Goal: Task Accomplishment & Management: Manage account settings

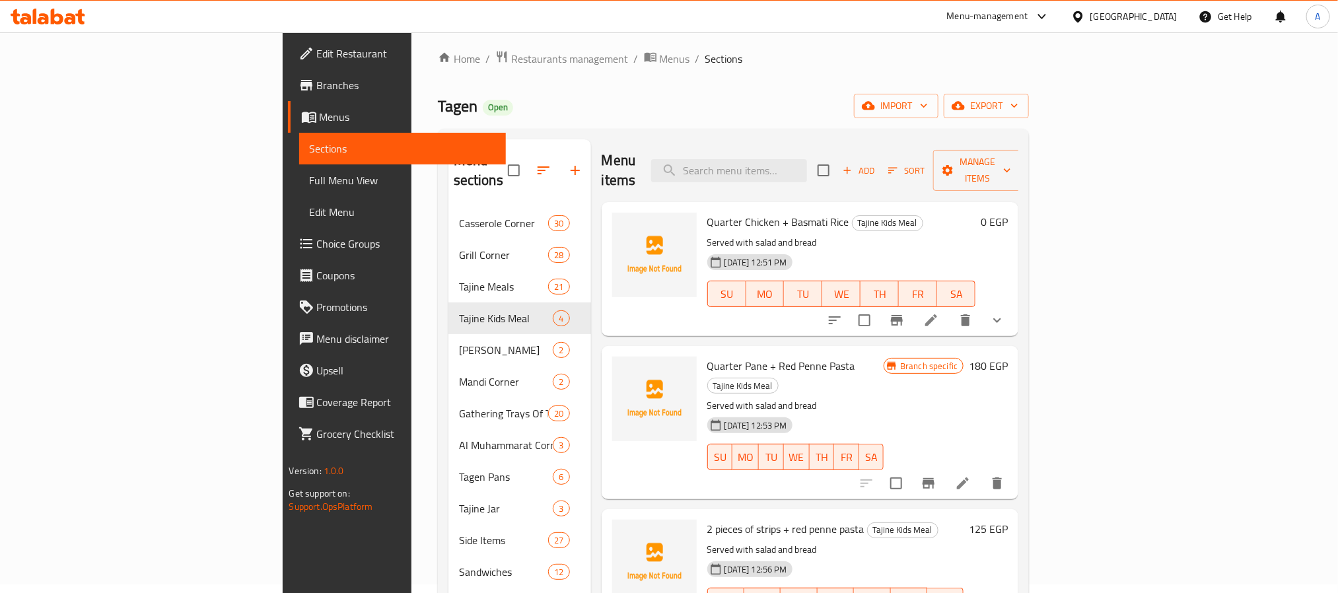
scroll to position [9, 0]
click at [1146, 5] on div "[GEOGRAPHIC_DATA]" at bounding box center [1124, 17] width 127 height 32
click at [1085, 17] on icon at bounding box center [1079, 17] width 14 height 14
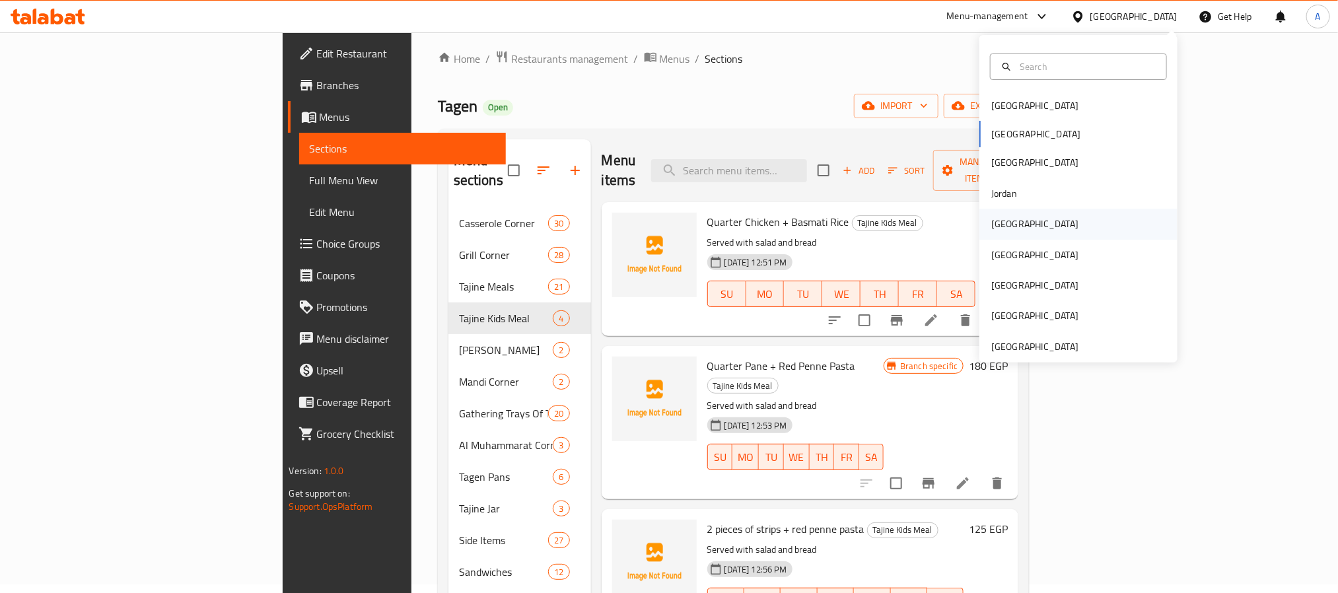
click at [1027, 226] on div "[GEOGRAPHIC_DATA]" at bounding box center [1079, 224] width 198 height 30
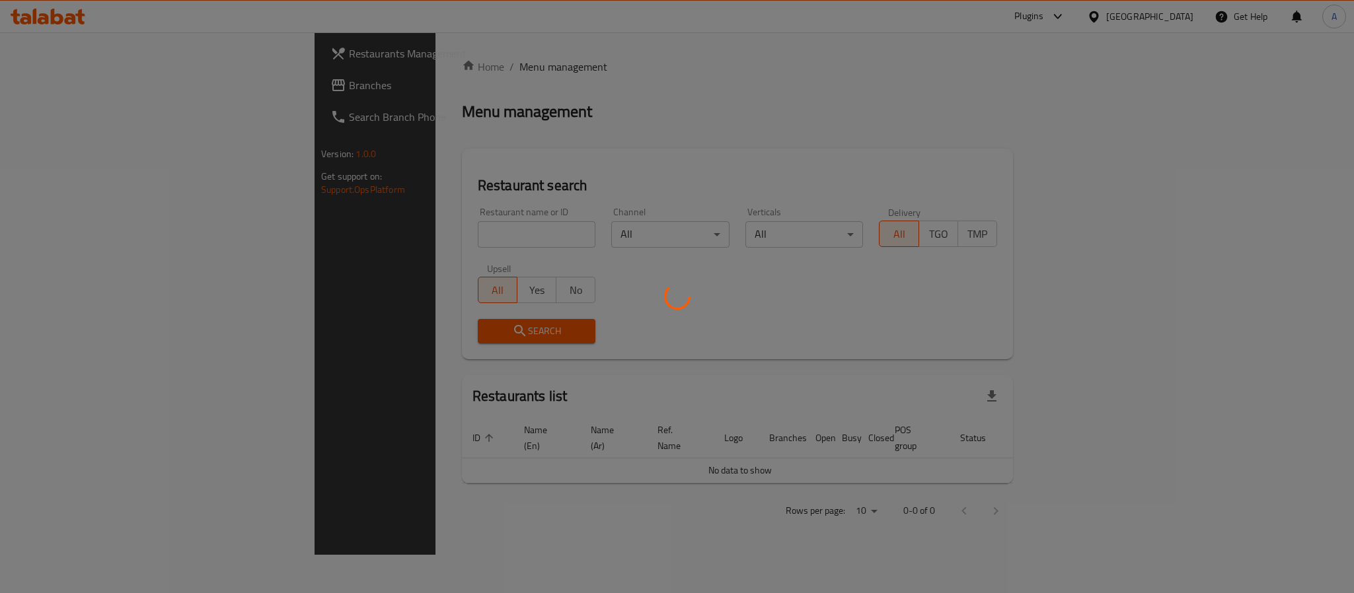
click at [67, 26] on div at bounding box center [677, 296] width 1354 height 593
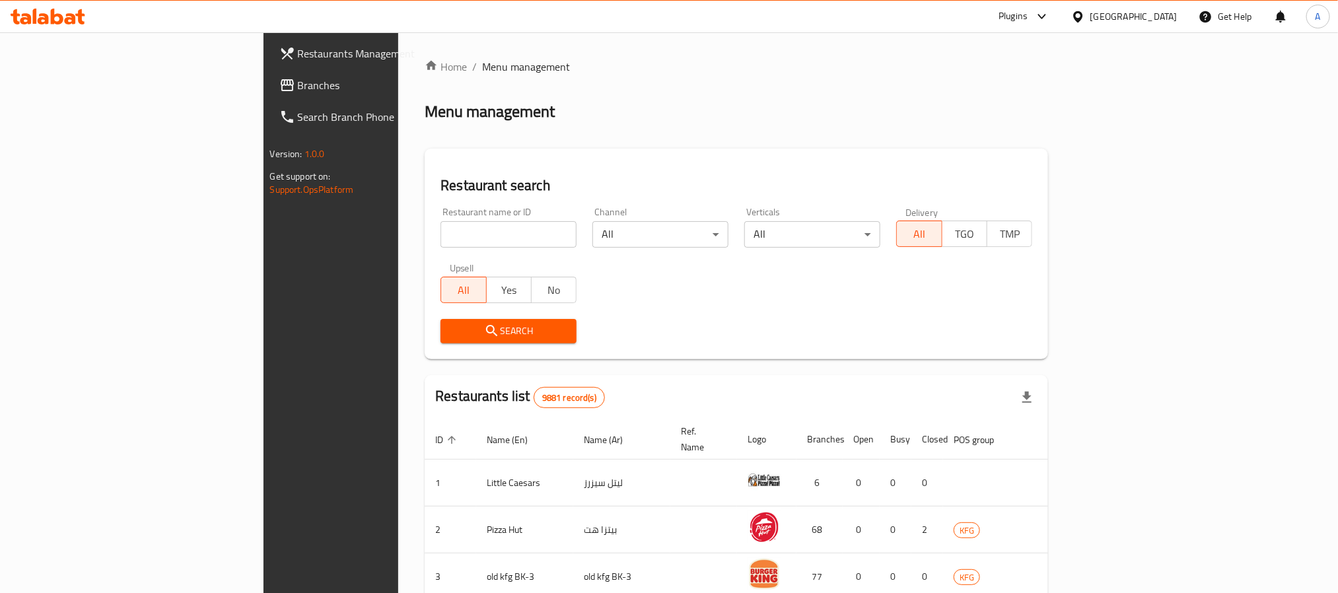
click at [58, 24] on icon at bounding box center [57, 17] width 13 height 16
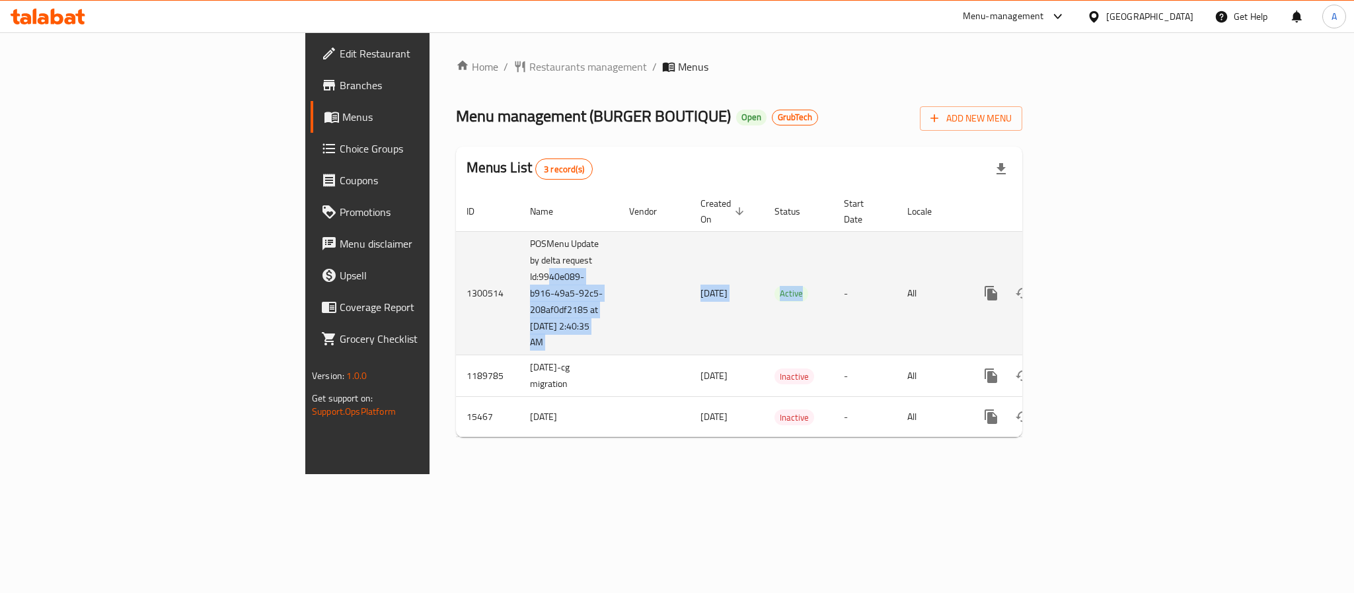
drag, startPoint x: 344, startPoint y: 264, endPoint x: 759, endPoint y: 288, distance: 416.2
click at [749, 292] on tr "1300514 POSMenu Update by delta request Id:9940e089-b916-49a5-92c5-208af0df2185…" at bounding box center [784, 293] width 657 height 124
click at [789, 281] on td "Active" at bounding box center [798, 293] width 69 height 124
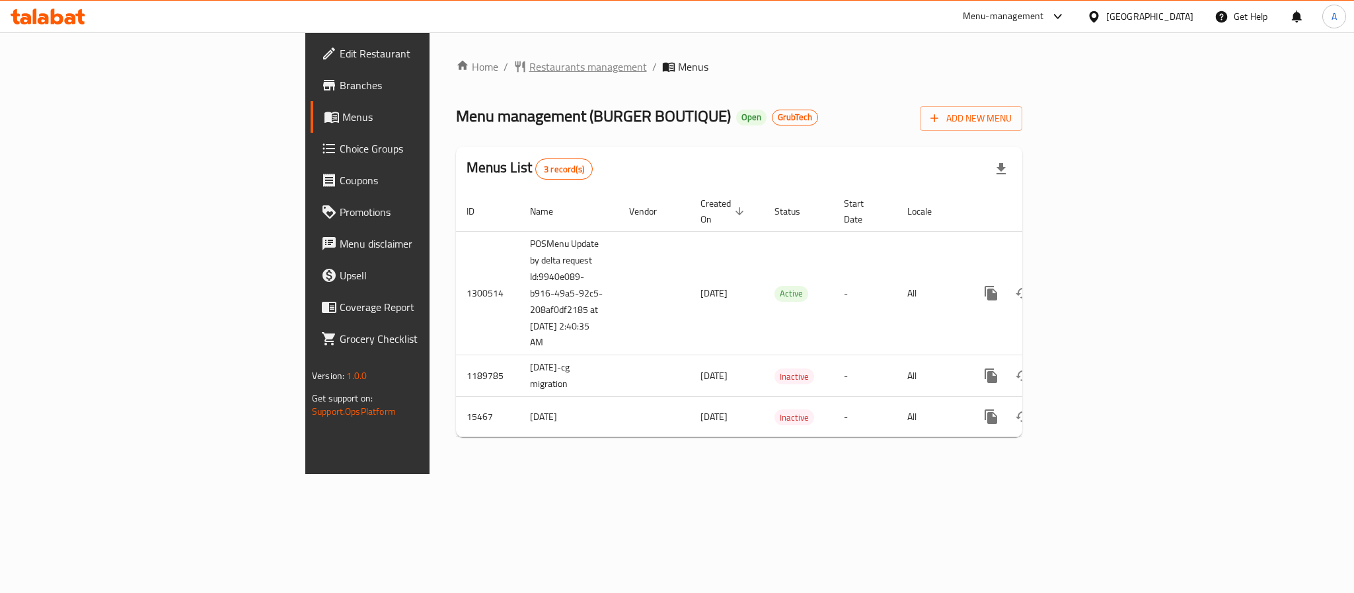
click at [529, 67] on span "Restaurants management" at bounding box center [588, 67] width 118 height 16
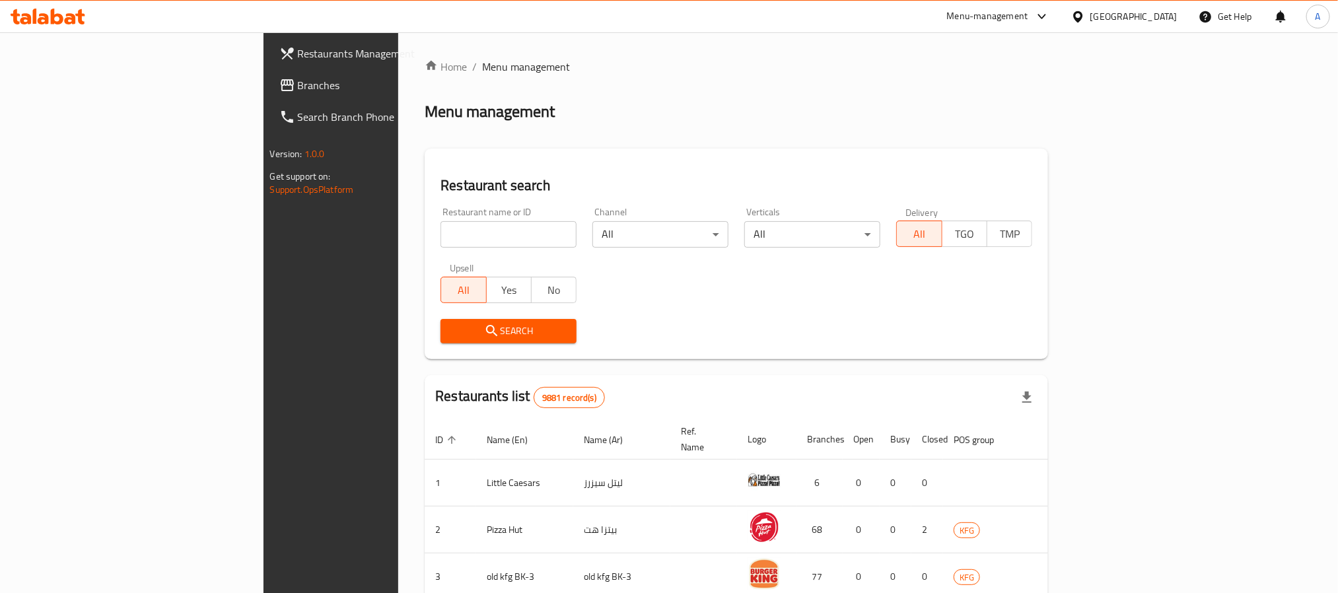
click at [441, 218] on div "Restaurant name or ID Restaurant name or ID" at bounding box center [509, 227] width 136 height 40
click at [441, 225] on input "search" at bounding box center [509, 234] width 136 height 26
paste input "684281"
type input "684281"
click button "Search" at bounding box center [509, 331] width 136 height 24
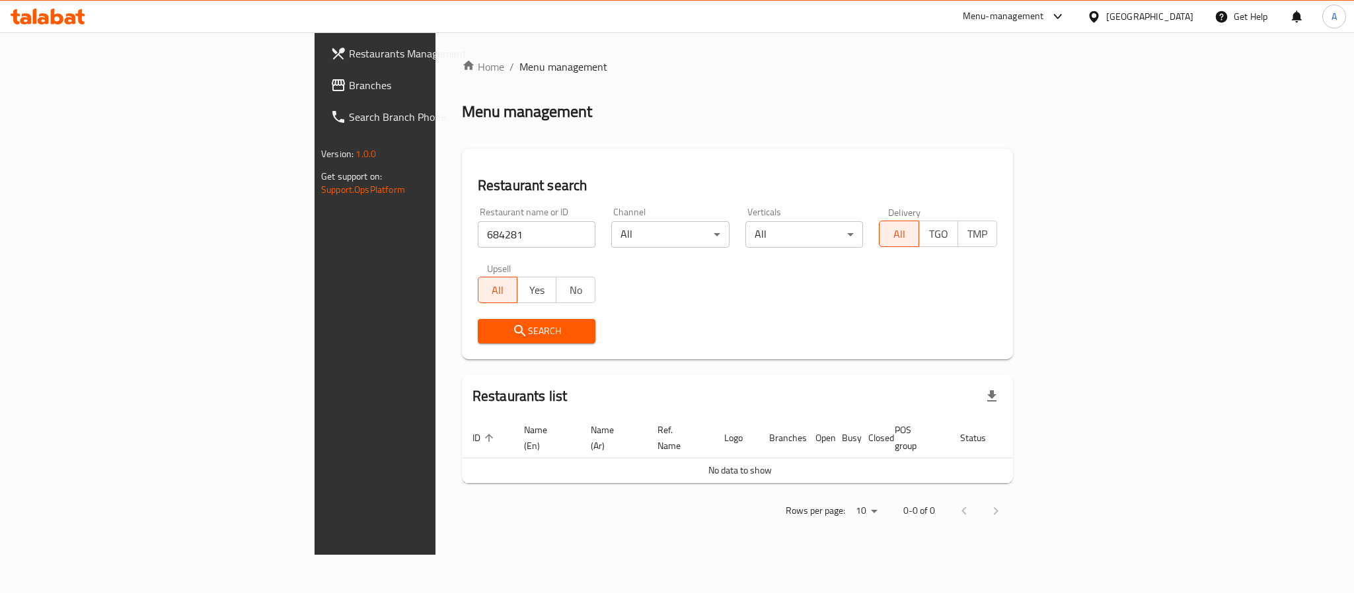
click at [1157, 4] on div "[GEOGRAPHIC_DATA]" at bounding box center [1139, 17] width 127 height 32
click at [1101, 11] on icon at bounding box center [1094, 17] width 14 height 14
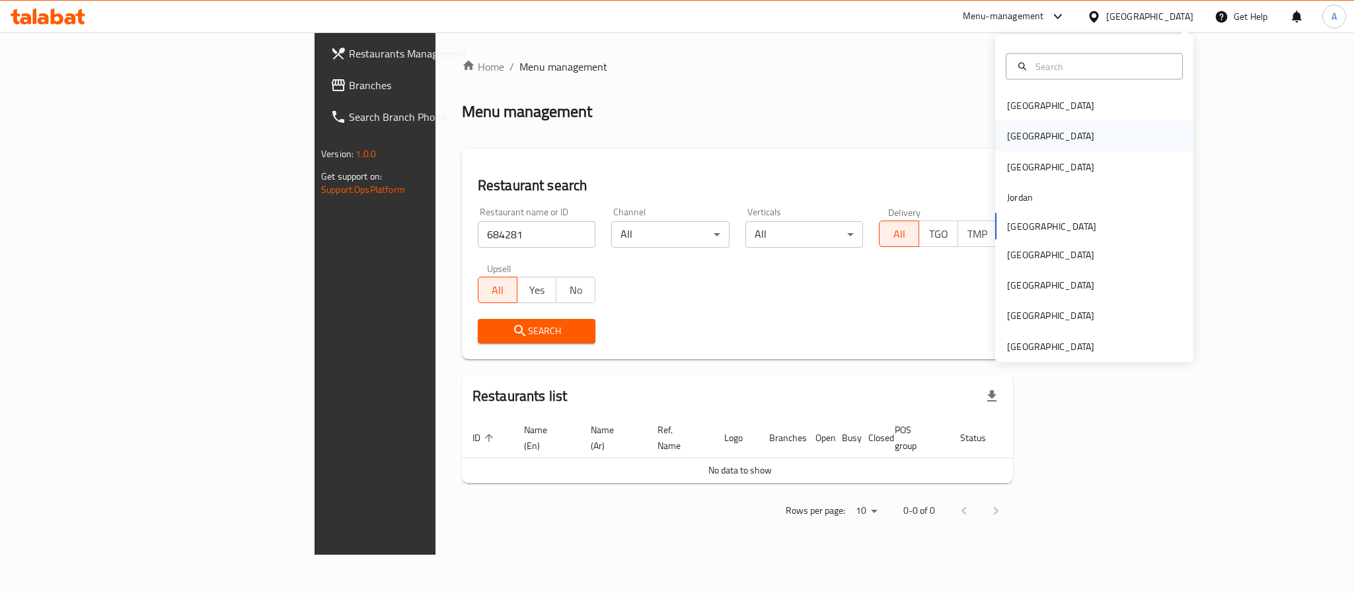
click at [1017, 143] on div "[GEOGRAPHIC_DATA]" at bounding box center [1050, 136] width 108 height 30
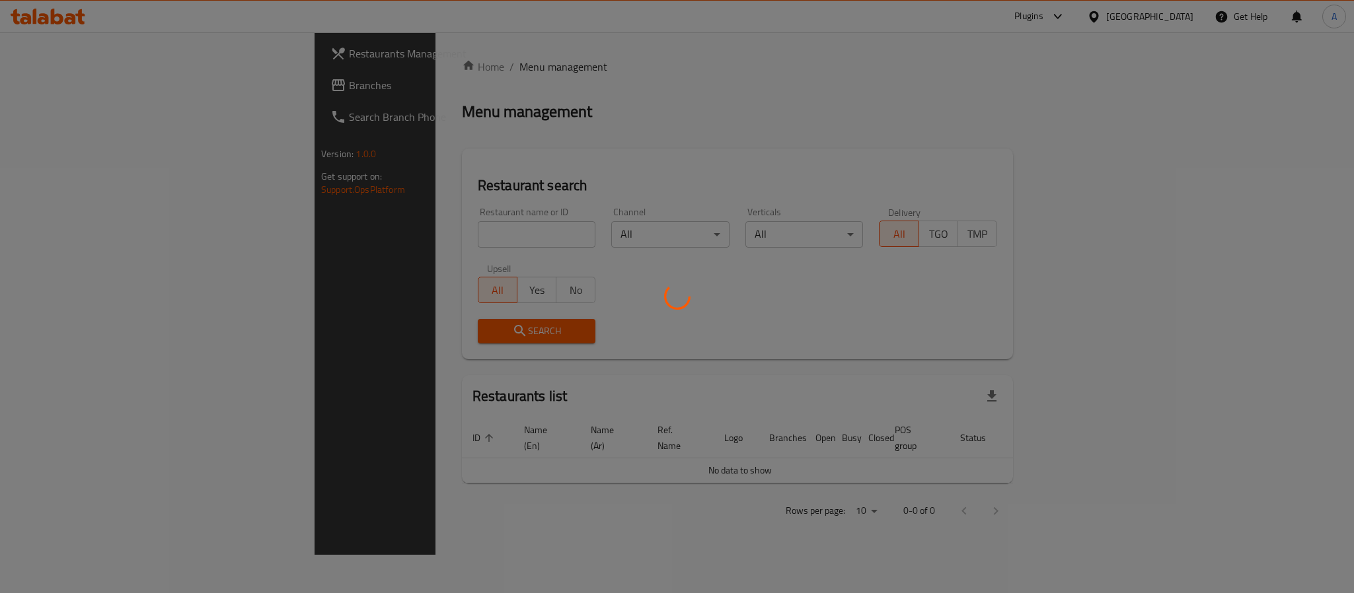
click at [411, 234] on div at bounding box center [677, 296] width 1354 height 593
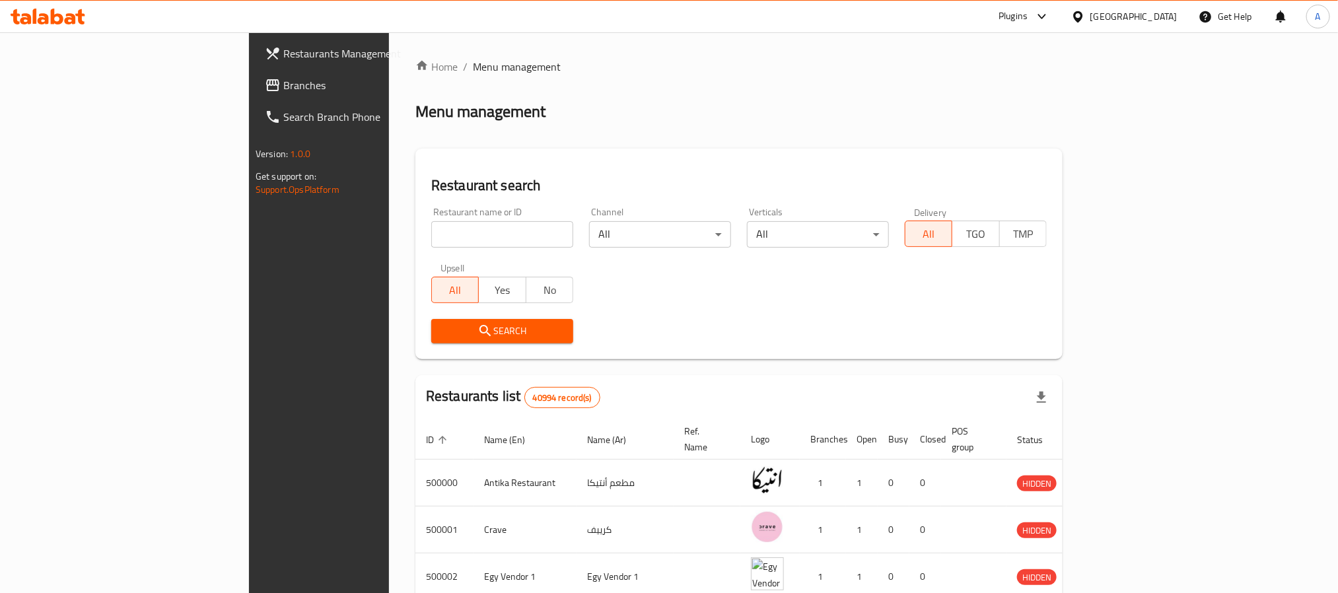
click at [416, 232] on div "Home / Menu management Menu management Restaurant search Restaurant name or ID …" at bounding box center [739, 495] width 647 height 872
click at [431, 232] on input "search" at bounding box center [502, 234] width 142 height 26
paste input "684281"
type input "684281"
click button "Search" at bounding box center [502, 331] width 142 height 24
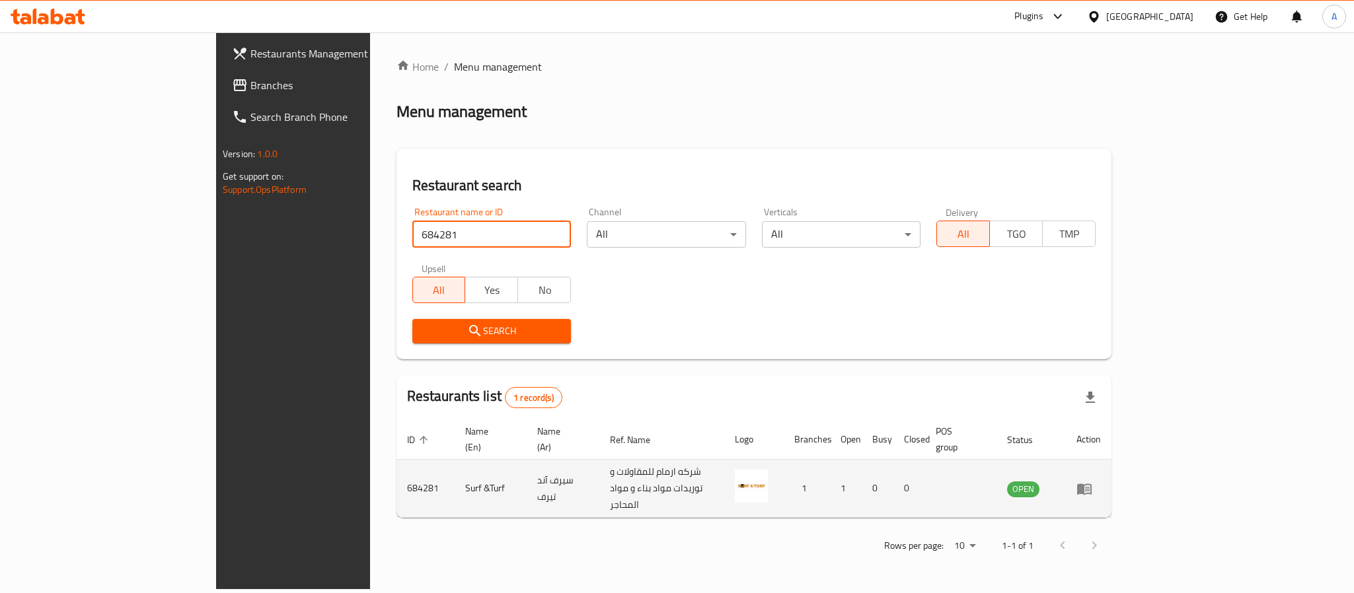
click at [1092, 481] on icon "enhanced table" at bounding box center [1084, 489] width 16 height 16
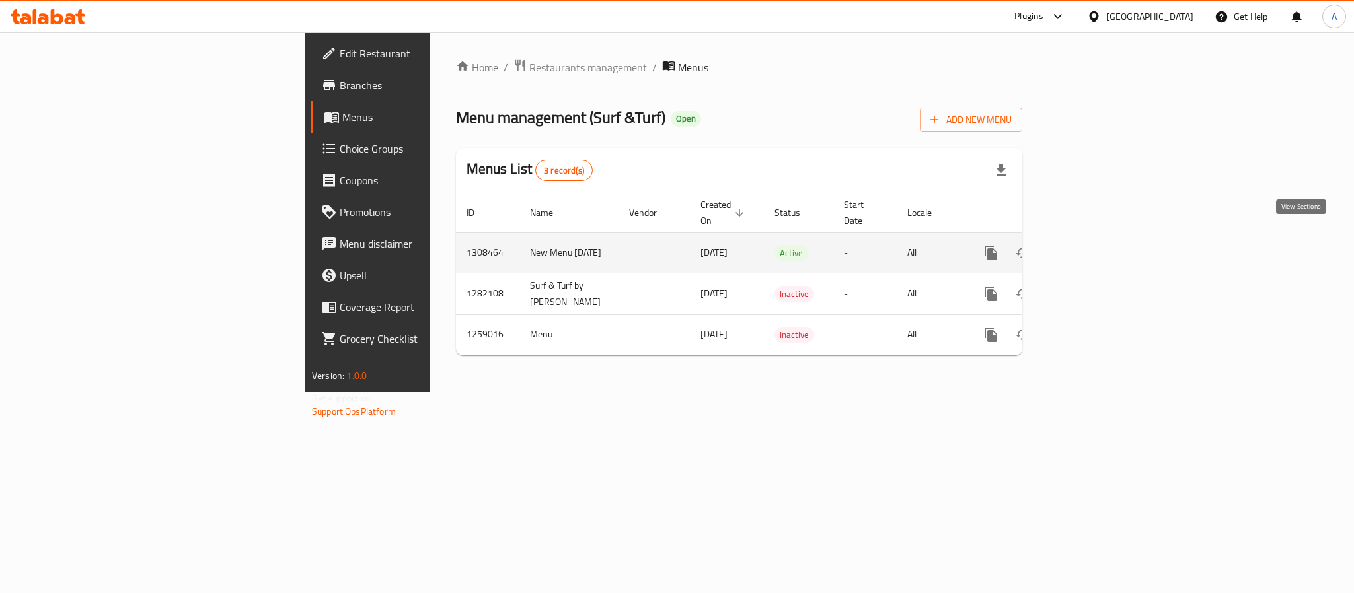
click at [1092, 247] on icon "enhanced table" at bounding box center [1086, 253] width 12 height 12
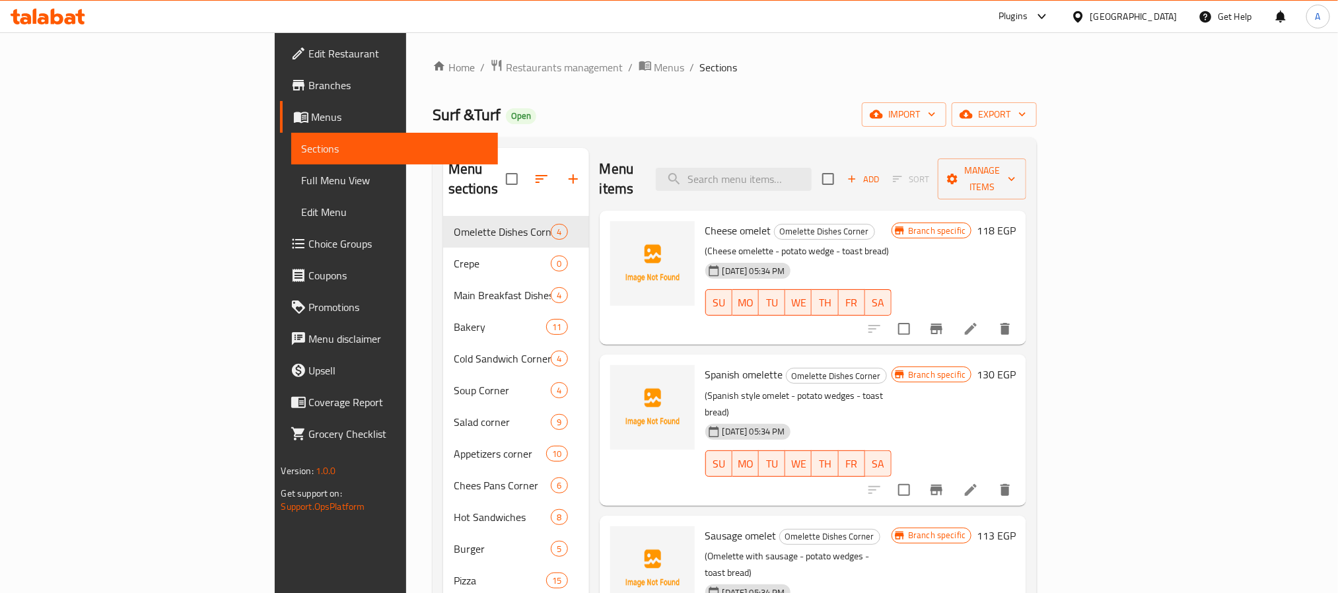
click at [787, 107] on div "Surf &Turf Open import export" at bounding box center [735, 114] width 605 height 24
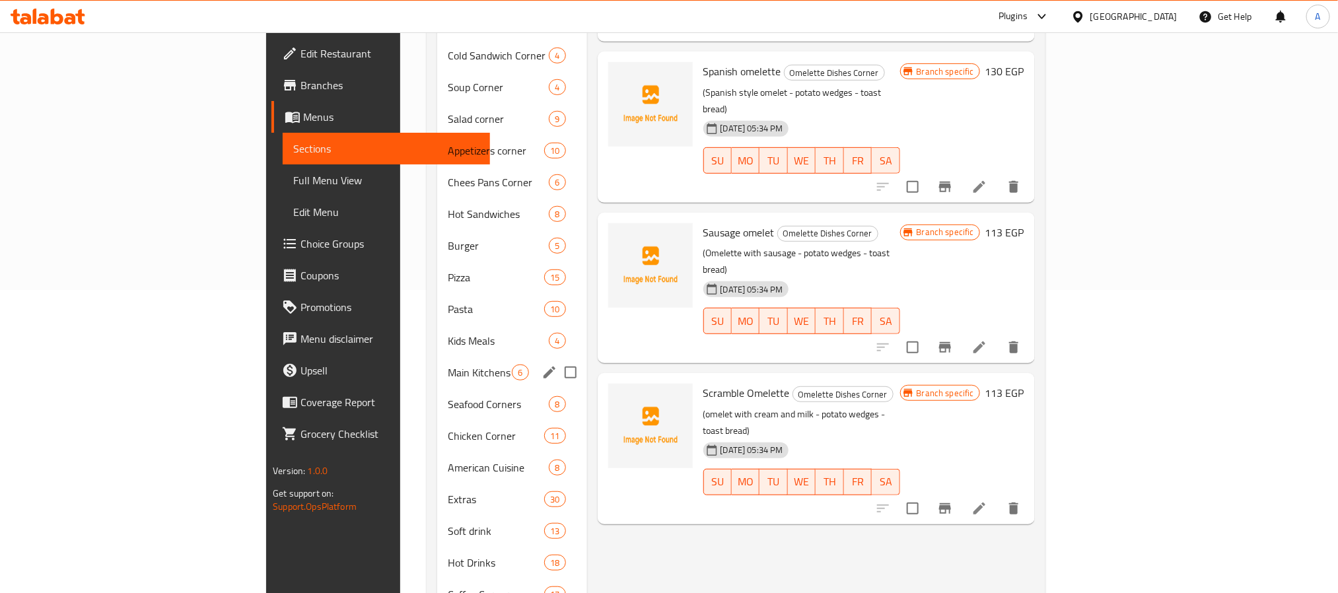
scroll to position [396, 0]
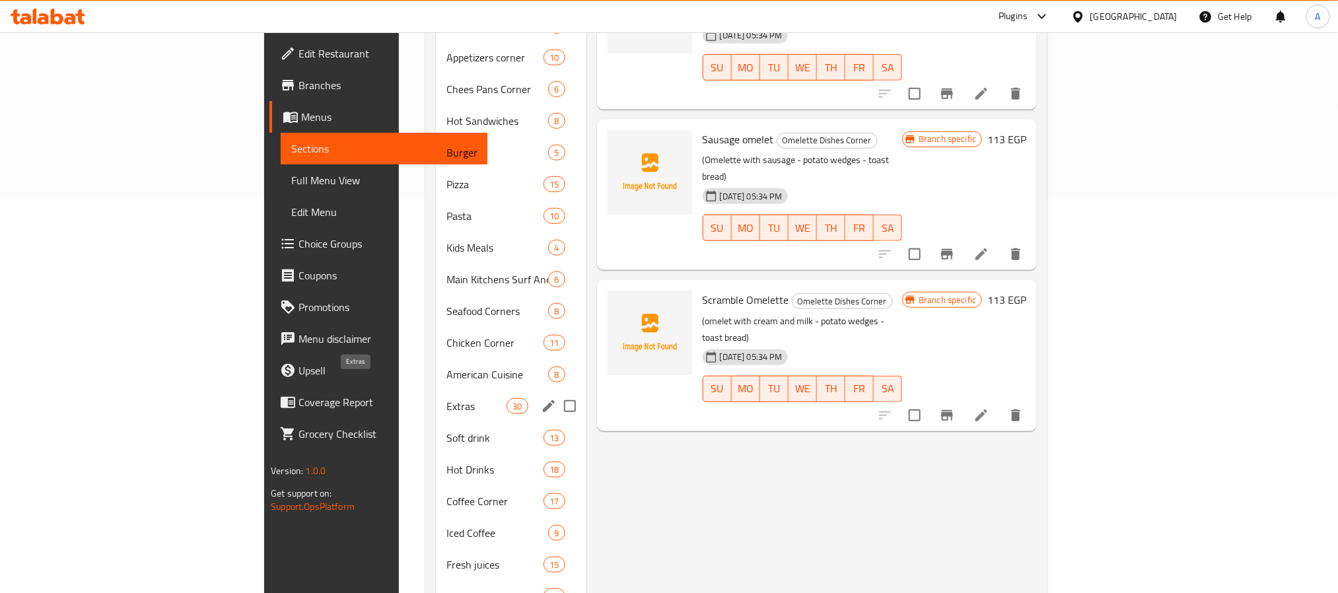
click at [447, 398] on span "Extras" at bounding box center [477, 406] width 60 height 16
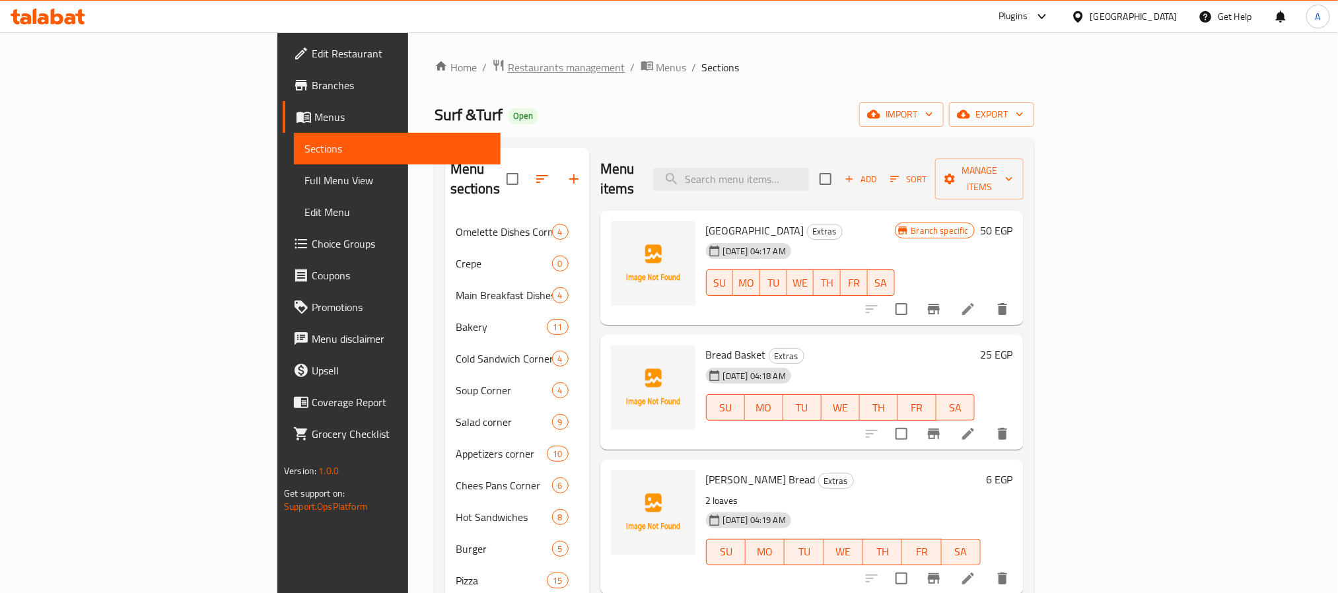
click at [508, 62] on span "Restaurants management" at bounding box center [567, 67] width 118 height 16
